Goal: Find specific fact: Find specific fact

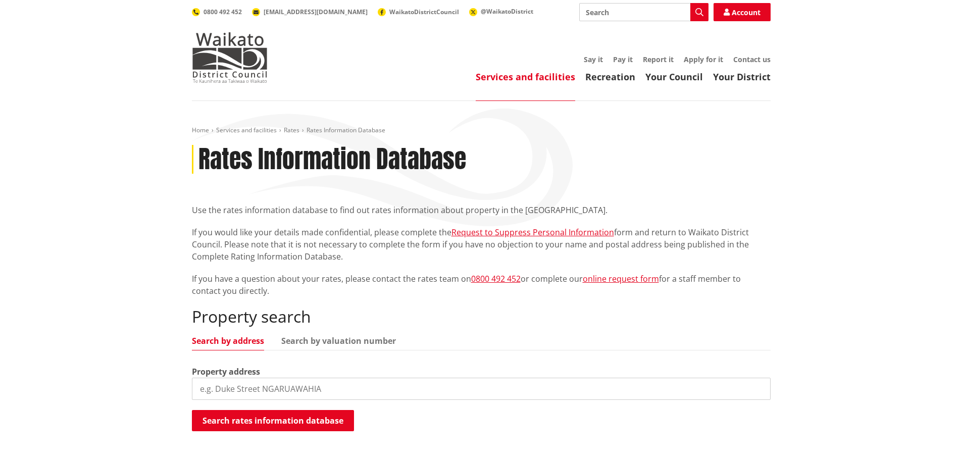
click at [281, 386] on input "search" at bounding box center [481, 389] width 579 height 22
type input "591 waiuku"
click at [326, 416] on button "Search rates information database" at bounding box center [273, 420] width 162 height 21
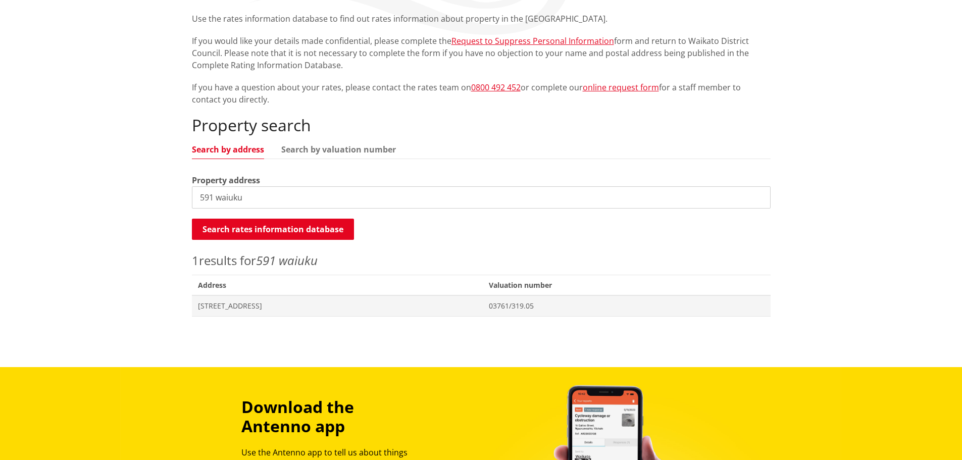
scroll to position [202, 0]
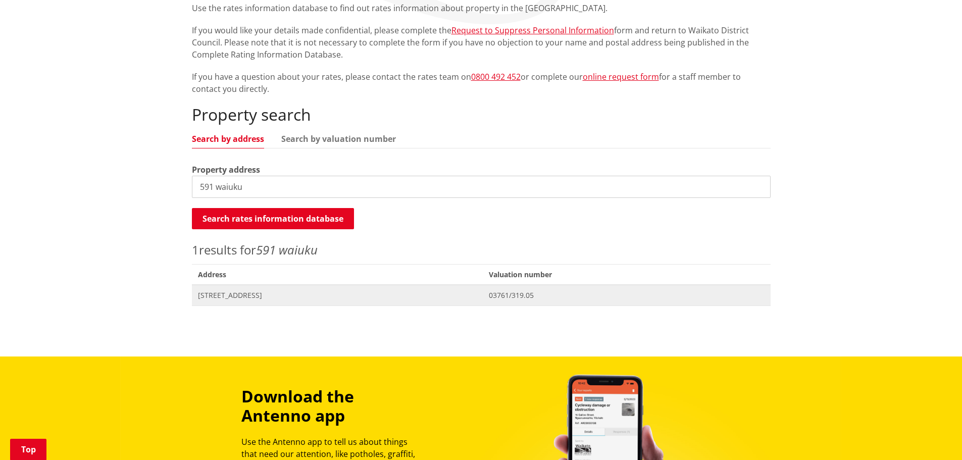
click at [258, 290] on span "[STREET_ADDRESS]" at bounding box center [337, 295] width 279 height 10
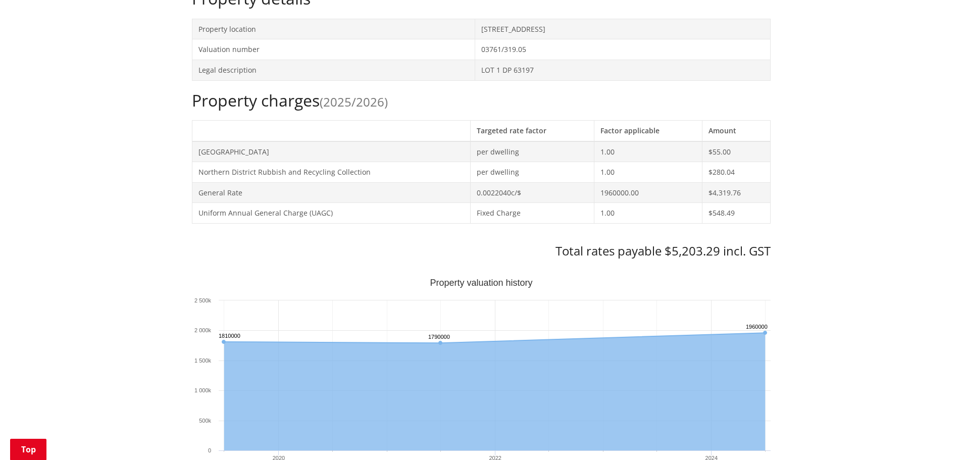
scroll to position [353, 0]
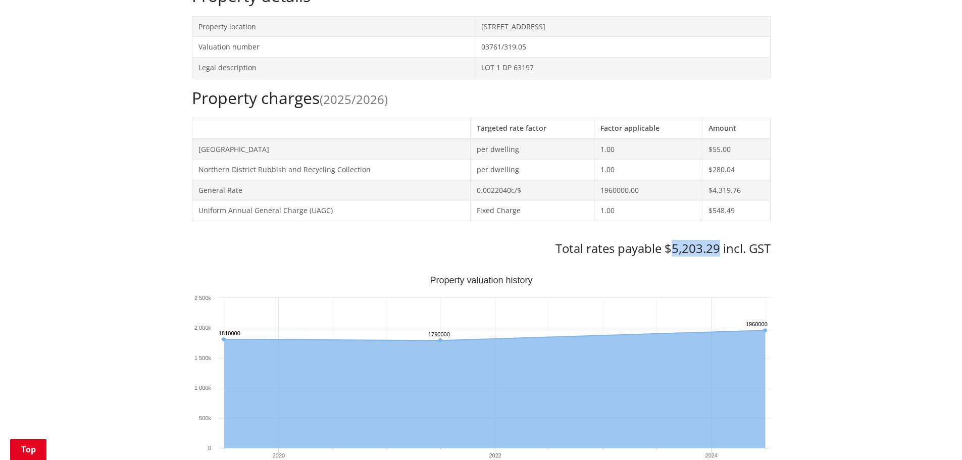
drag, startPoint x: 672, startPoint y: 247, endPoint x: 719, endPoint y: 256, distance: 47.8
click at [719, 256] on h3 "Total rates payable $5,203.29 incl. GST" at bounding box center [481, 248] width 579 height 15
copy h3 "5,203.29"
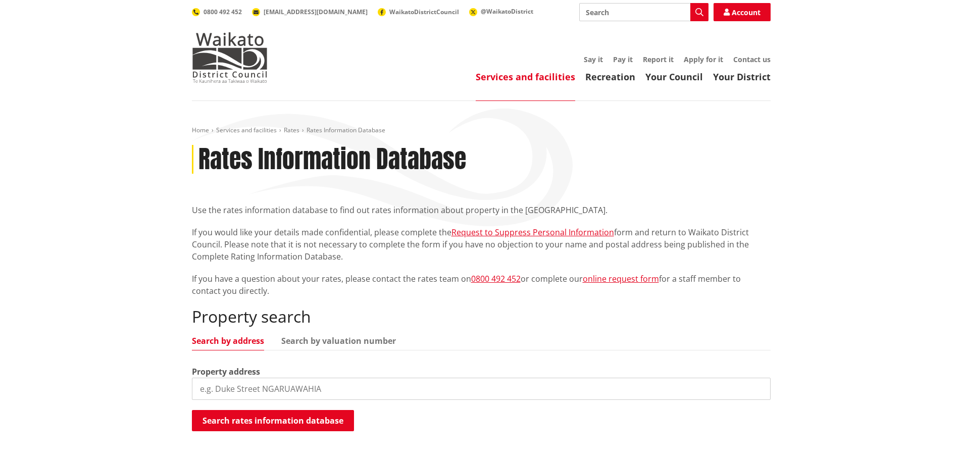
scroll to position [202, 0]
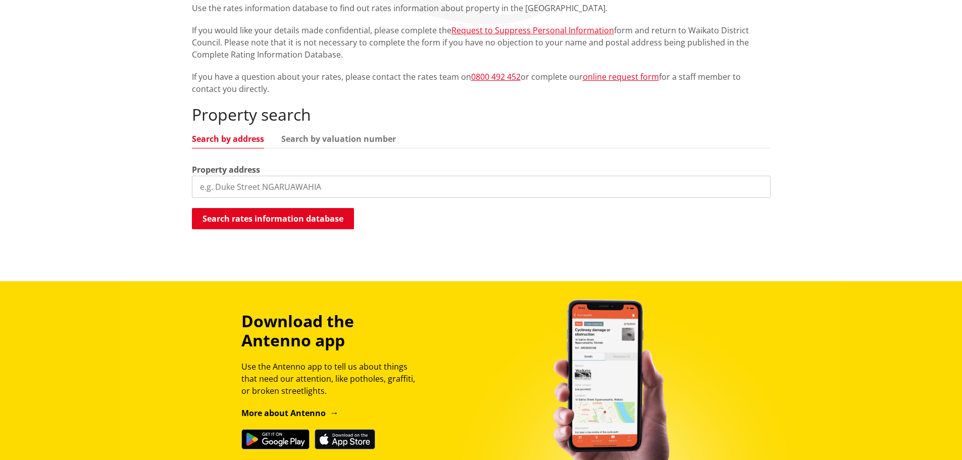
click at [282, 184] on input "search" at bounding box center [481, 187] width 579 height 22
type input "619 waiuku"
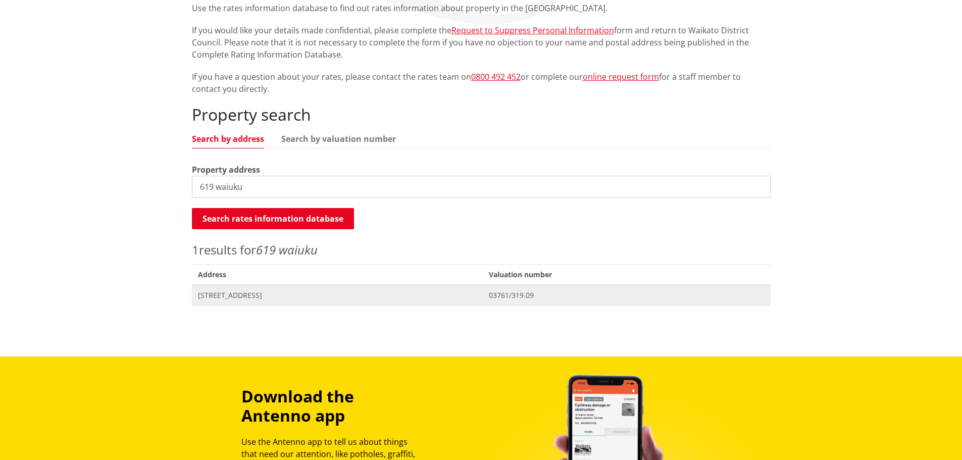
click at [302, 293] on span "[STREET_ADDRESS]" at bounding box center [337, 295] width 279 height 10
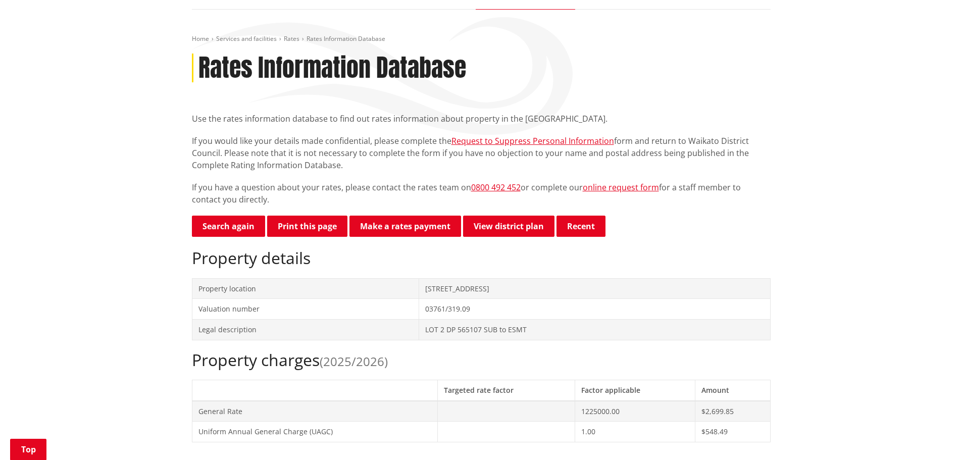
scroll to position [303, 0]
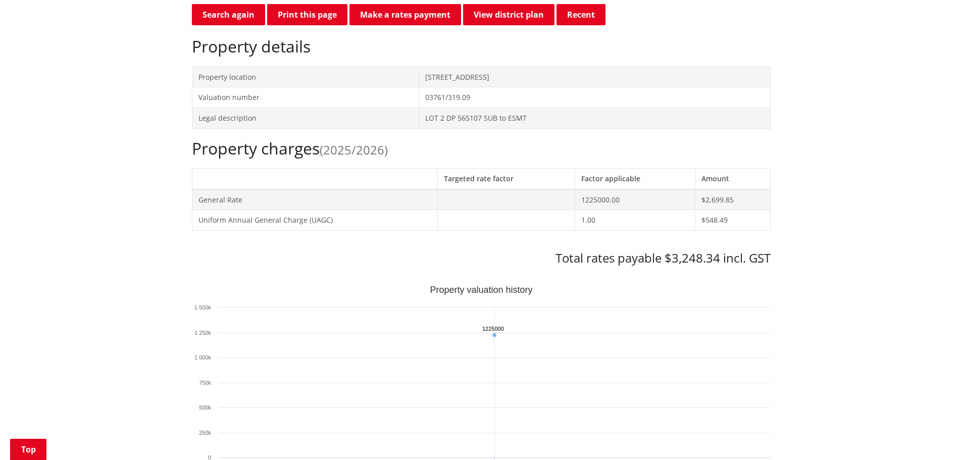
drag, startPoint x: 674, startPoint y: 253, endPoint x: 671, endPoint y: 259, distance: 6.3
click at [672, 253] on h3 "Total rates payable $3,248.34 incl. GST" at bounding box center [481, 258] width 579 height 15
drag, startPoint x: 667, startPoint y: 261, endPoint x: 719, endPoint y: 262, distance: 52.0
click at [719, 262] on h3 "Total rates payable $3,248.34 incl. GST" at bounding box center [481, 258] width 579 height 15
copy h3 "$3,248.34"
